Goal: Transaction & Acquisition: Purchase product/service

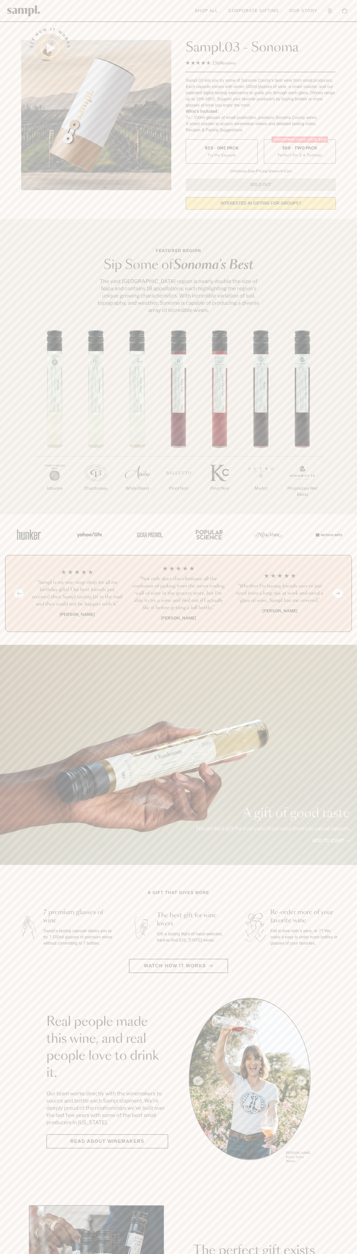
click at [300, 148] on span "$88 - Two Pack" at bounding box center [299, 148] width 35 height 6
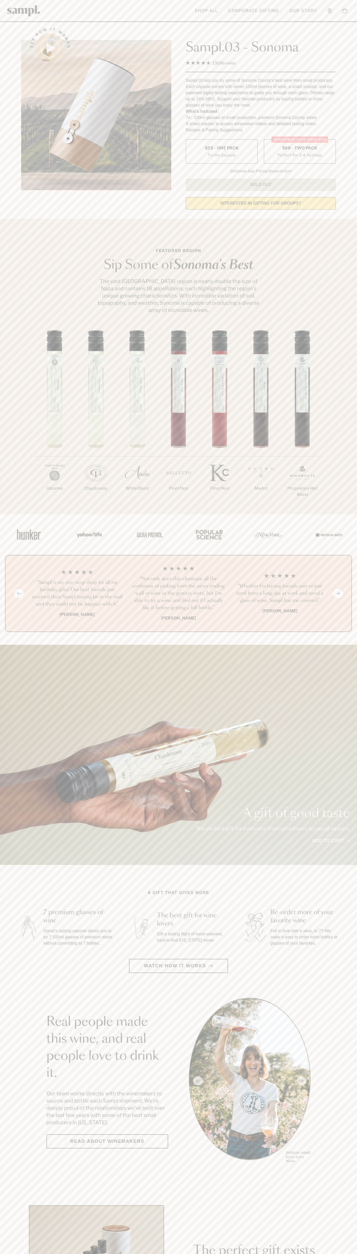
click at [179, 594] on h3 "“Not only does this eliminate all the confusion of picking from the never endin…" at bounding box center [178, 593] width 93 height 36
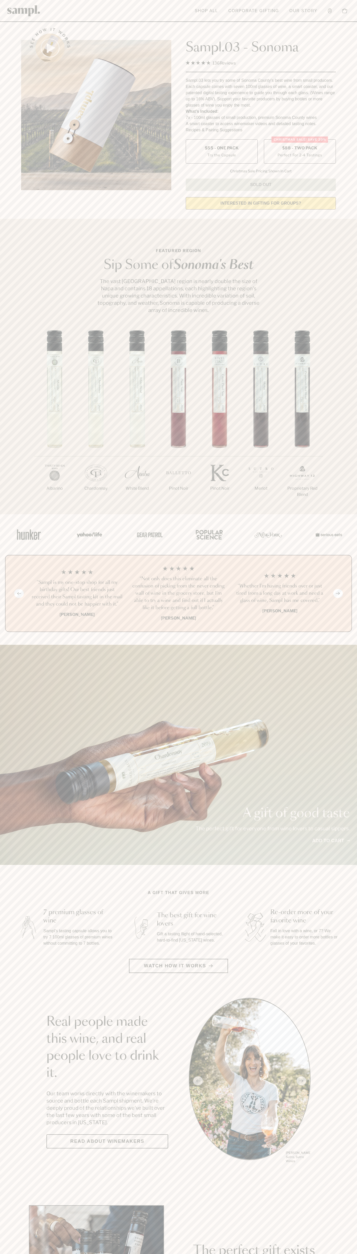
click at [315, 2] on header "Toggle navigation menu Shop All Corporate Gifting Our Story Account Story Shop …" at bounding box center [178, 11] width 357 height 22
click at [354, 460] on div "1/7 Albarino 2/7 Chardonnay 3/7" at bounding box center [178, 422] width 357 height 184
click at [321, 1254] on html "Skip to main content Toggle navigation menu Shop All Corporate Gifting Our Stor…" at bounding box center [178, 1210] width 357 height 2420
click at [20, 147] on div "See how it works Sampl.03 - Sonoma 4.9 Rated 4.9 out of 5 stars 136 Reviews Cli…" at bounding box center [179, 117] width 324 height 193
click at [300, 148] on span "$88 - Two Pack" at bounding box center [299, 148] width 35 height 6
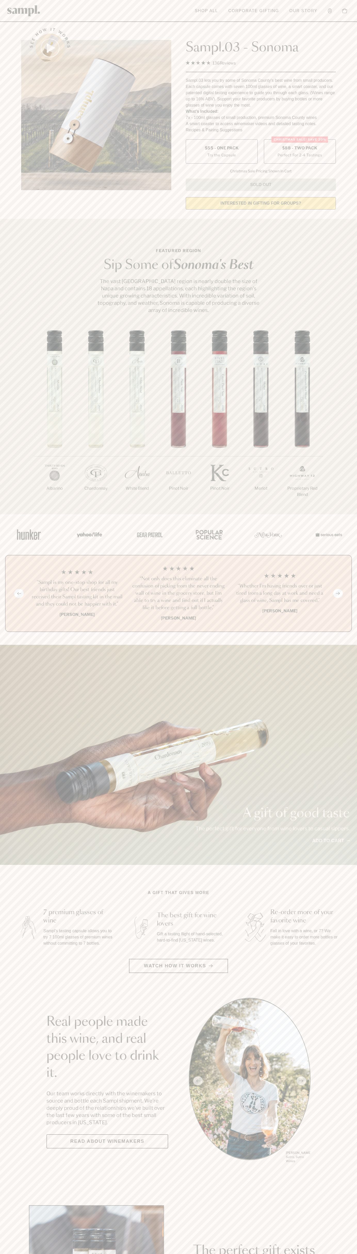
click at [179, 594] on h3 "“Not only does this eliminate all the confusion of picking from the never endin…" at bounding box center [178, 593] width 93 height 36
